Goal: Check status

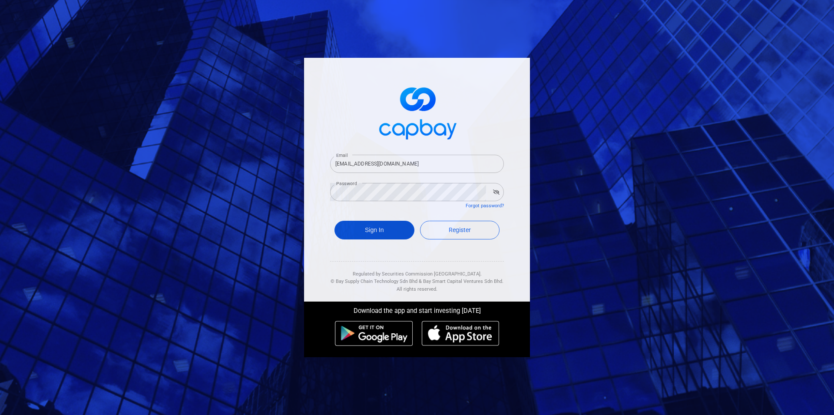
click at [385, 229] on button "Sign In" at bounding box center [375, 230] width 80 height 19
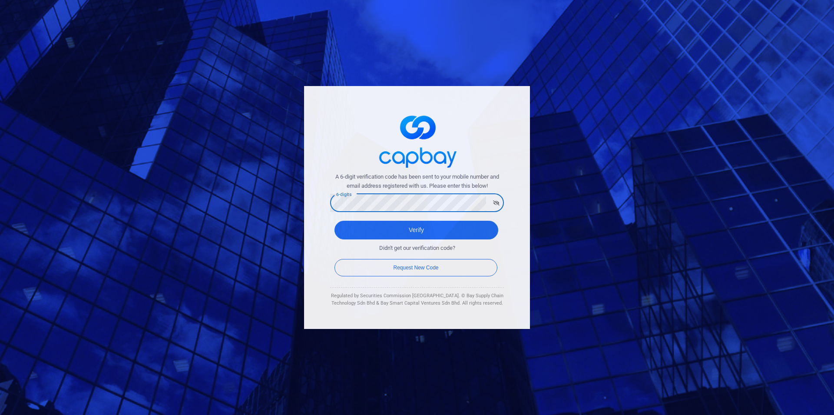
click at [335, 221] on button "Verify" at bounding box center [417, 230] width 164 height 19
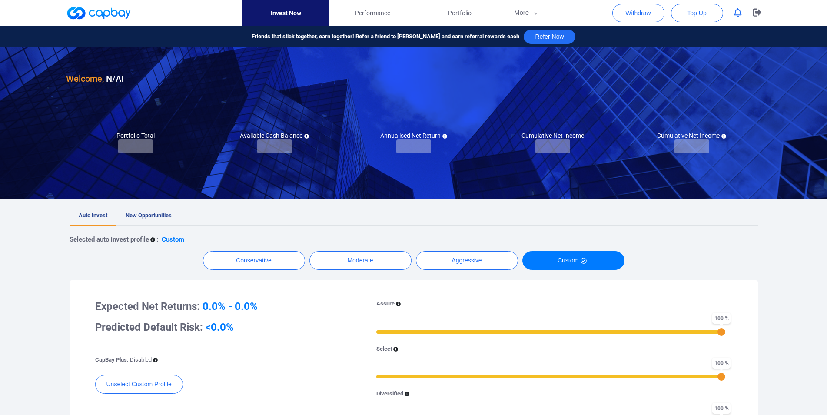
checkbox input "true"
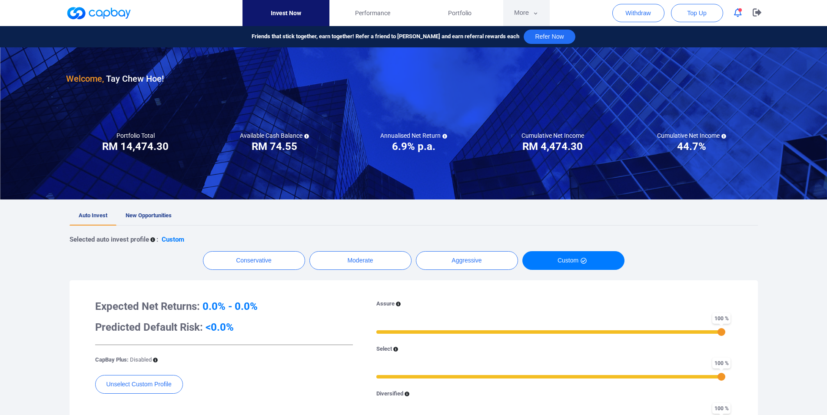
click at [524, 13] on button "More" at bounding box center [526, 13] width 46 height 26
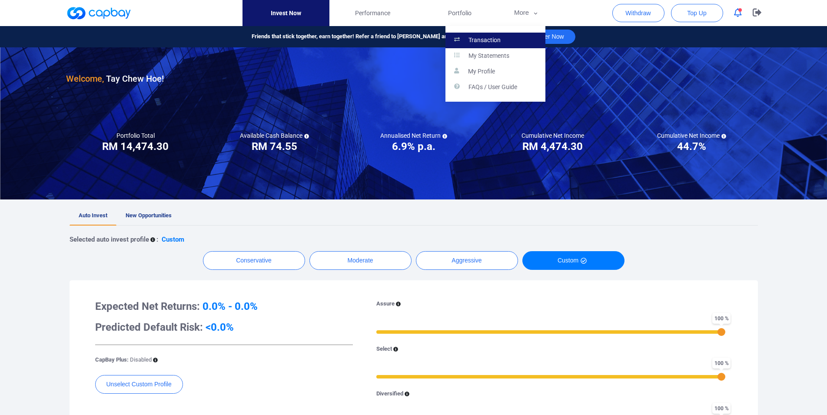
click at [493, 39] on p "Transaction" at bounding box center [484, 40] width 32 height 8
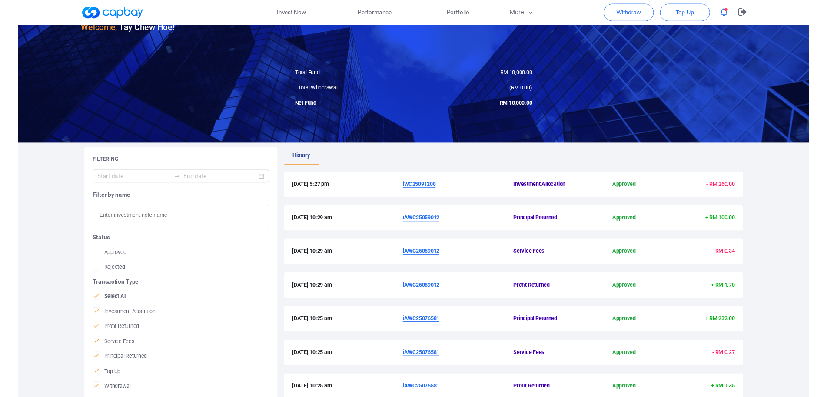
scroll to position [73, 0]
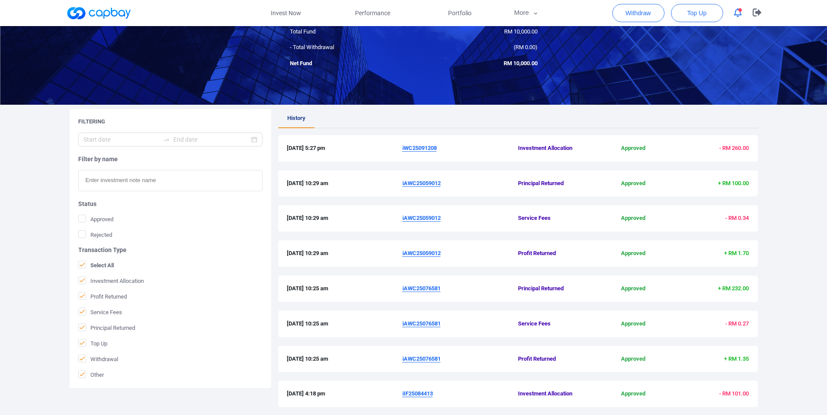
click at [423, 289] on u "iAWC25076581" at bounding box center [421, 288] width 38 height 7
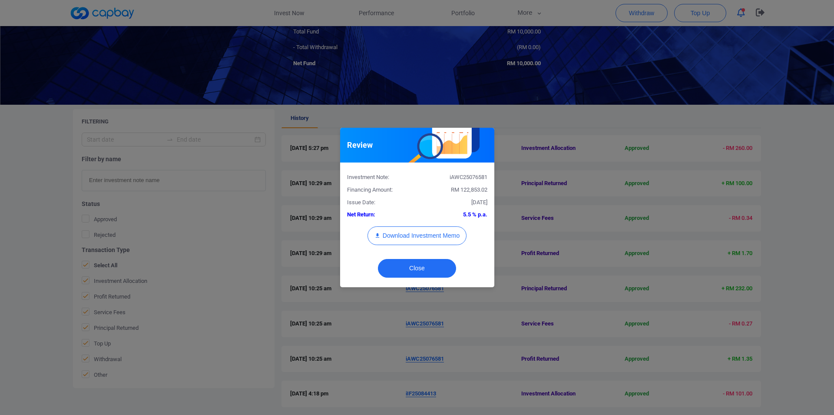
click at [468, 178] on div "iAWC25076581" at bounding box center [455, 177] width 77 height 9
copy div "iAWC25076581"
click at [419, 229] on button "Download Investment Memo" at bounding box center [417, 235] width 99 height 19
click at [347, 339] on div "Review Investment Note: iAWC25076581 Financing Amount: RM 122,853.02 Issue Date…" at bounding box center [417, 207] width 834 height 415
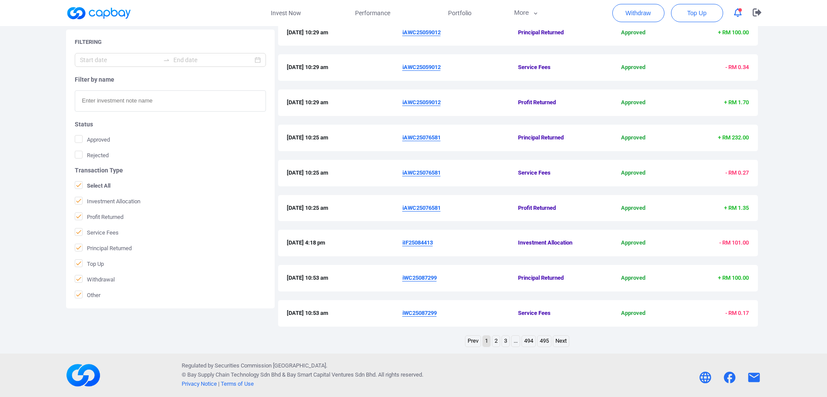
scroll to position [136, 0]
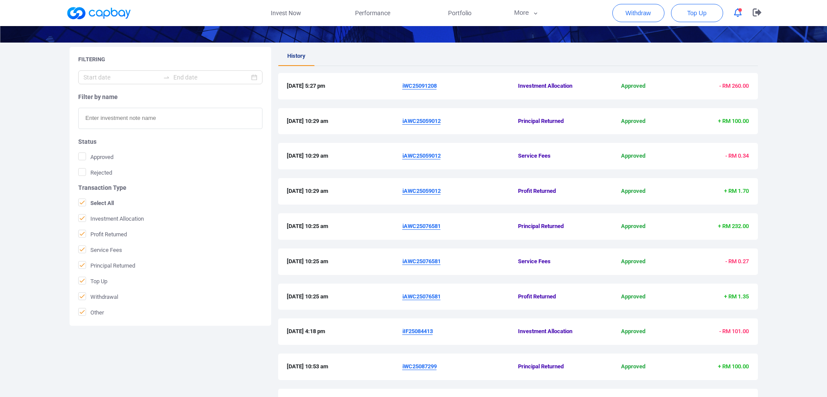
click at [415, 295] on u "iAWC25076581" at bounding box center [421, 296] width 38 height 7
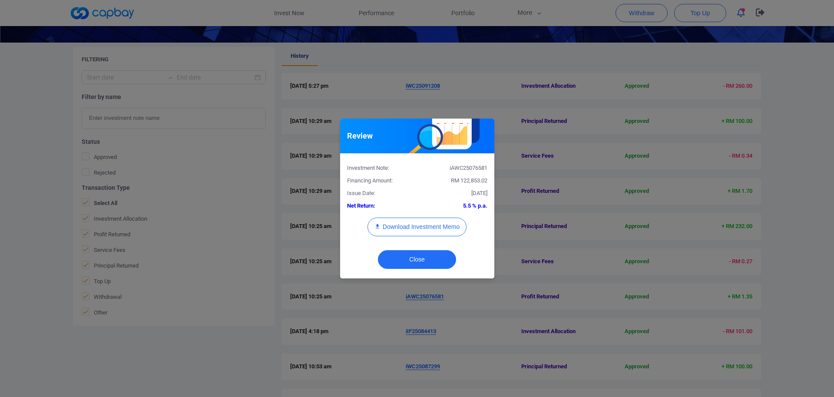
click at [471, 171] on div "iAWC25076581" at bounding box center [455, 168] width 77 height 9
copy div "iAWC25076581"
click at [0, 240] on div "Review Investment Note: iAWC25076581 Financing Amount: RM 122,853.02 Issue Date…" at bounding box center [417, 198] width 834 height 397
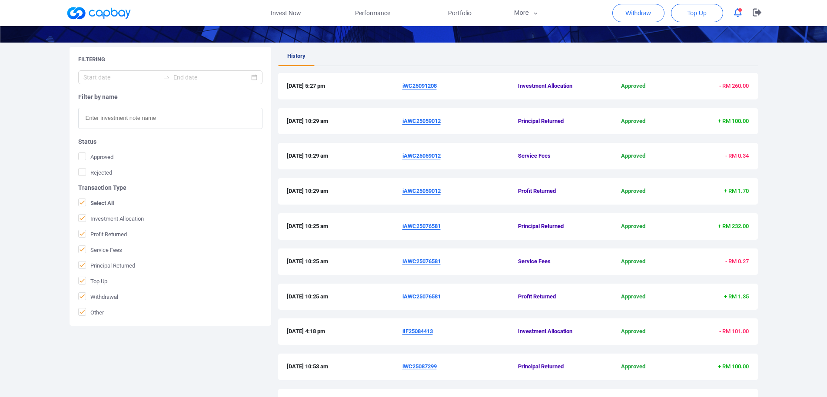
click at [433, 191] on u "iAWC25059012" at bounding box center [421, 191] width 38 height 7
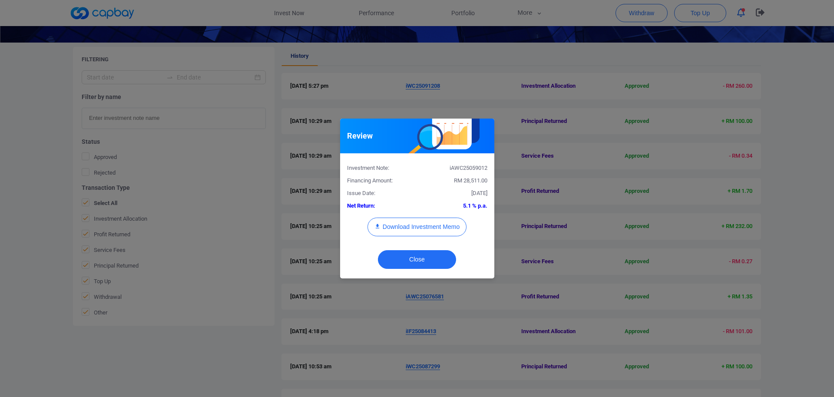
click at [467, 169] on div "iAWC25059012" at bounding box center [455, 168] width 77 height 9
copy div "iAWC25059012"
click at [0, 184] on div "Review Investment Note: iAWC25059012 Financing Amount: RM 28,511.00 Issue Date:…" at bounding box center [417, 198] width 834 height 397
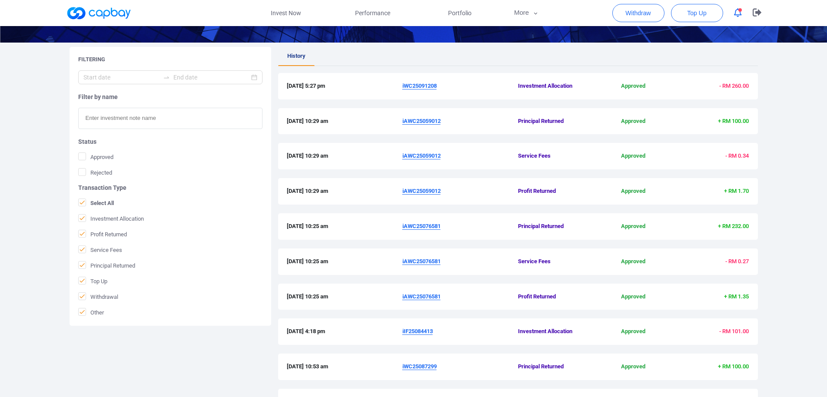
click at [421, 85] on u "iWC25091208" at bounding box center [419, 86] width 34 height 7
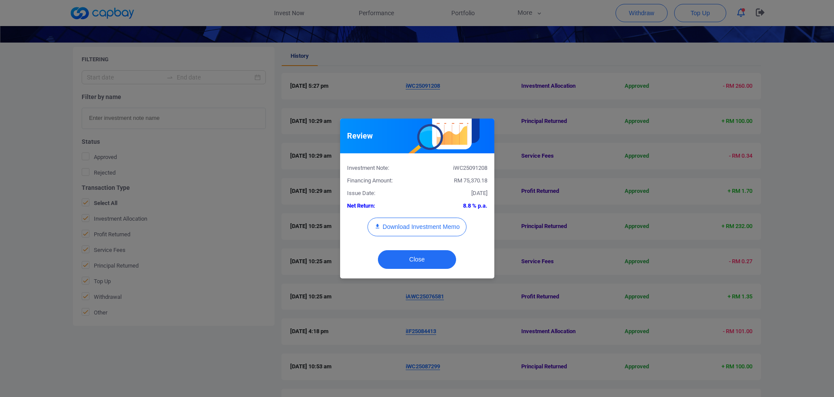
click at [469, 168] on div "iWC25091208" at bounding box center [455, 168] width 77 height 9
copy div "iWC25091208"
click at [427, 230] on button "Download Investment Memo" at bounding box center [417, 227] width 99 height 19
click at [412, 97] on div "Review Investment Note: iWC25091208 Financing Amount: RM 75,370.18 Issue Date: …" at bounding box center [417, 198] width 834 height 397
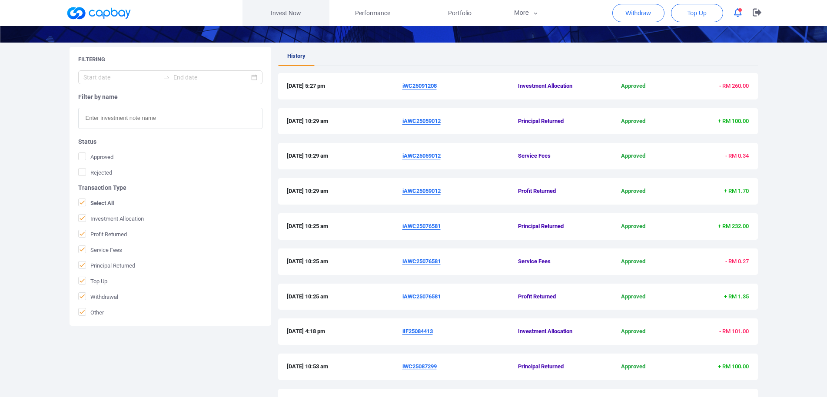
click at [297, 11] on link "Invest Now" at bounding box center [285, 13] width 87 height 26
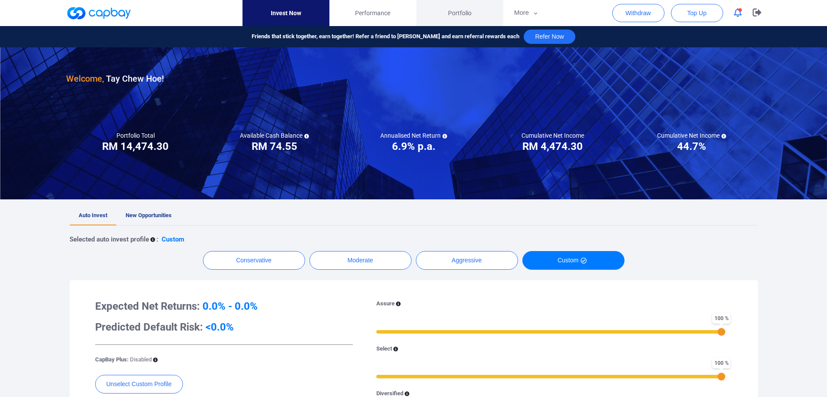
click at [468, 11] on span "Portfolio" at bounding box center [459, 13] width 23 height 10
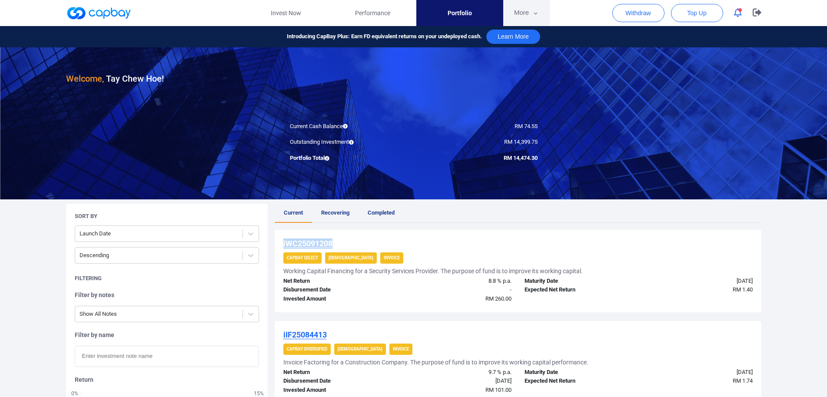
click at [526, 13] on button "More" at bounding box center [526, 13] width 46 height 26
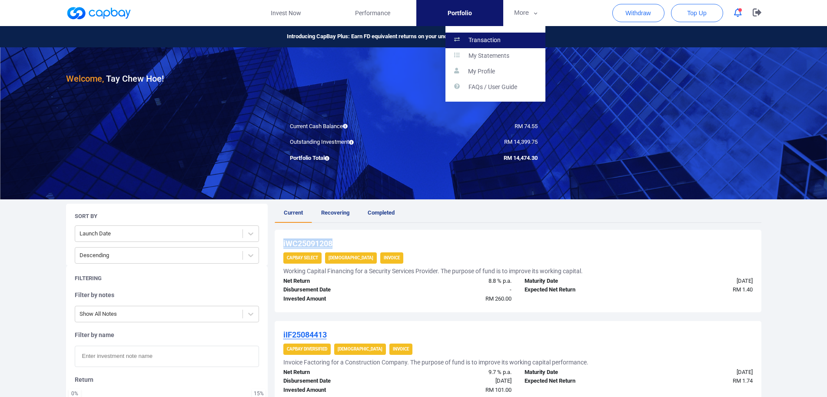
click at [517, 34] on link "Transaction" at bounding box center [495, 41] width 100 height 16
